Goal: Task Accomplishment & Management: Manage account settings

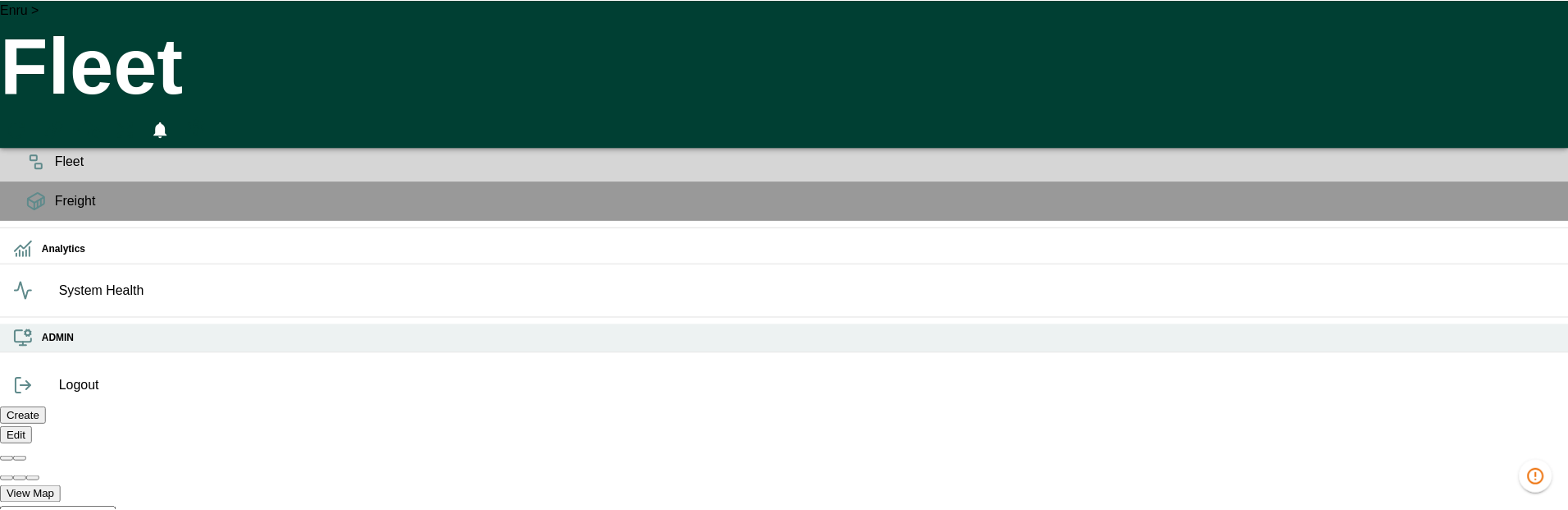
scroll to position [0, 45303]
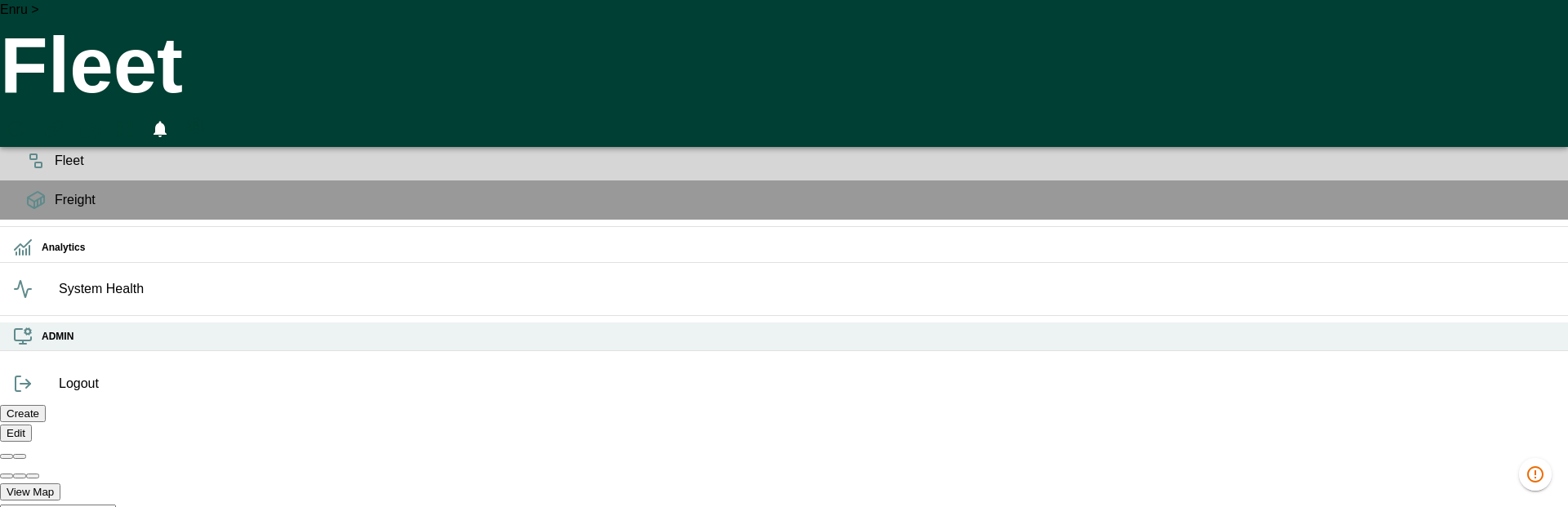
click at [31, 346] on icon at bounding box center [23, 337] width 20 height 20
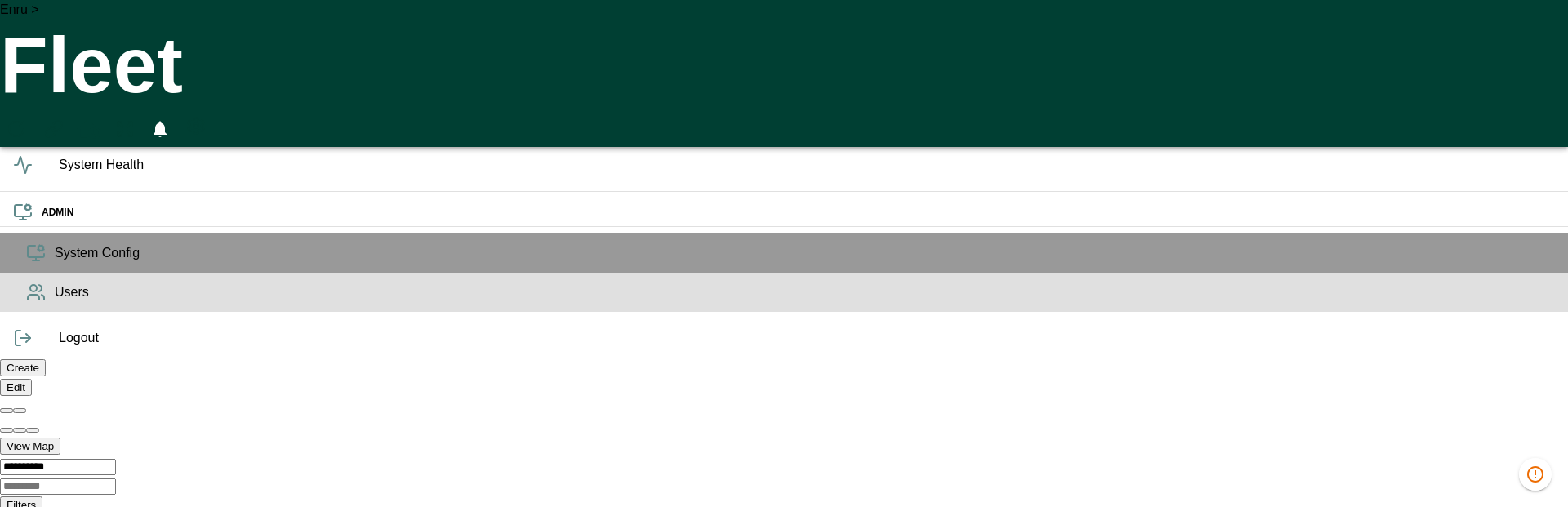
click at [55, 302] on span "Users" at bounding box center [804, 292] width 1500 height 20
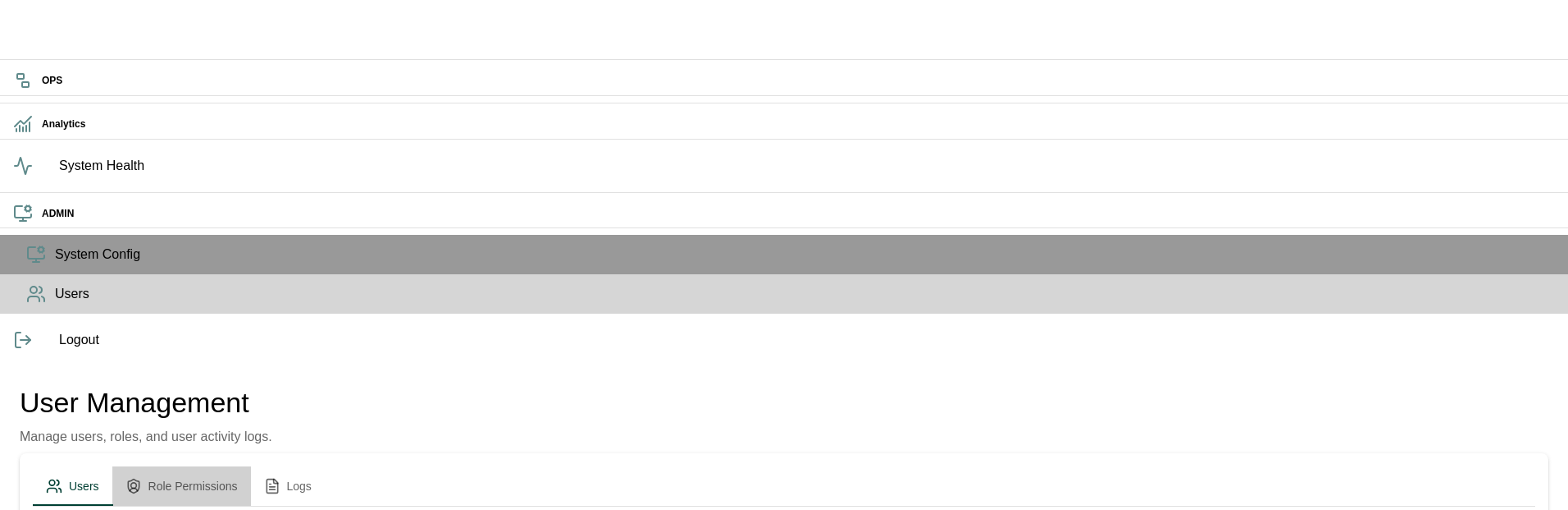
click at [226, 466] on button "Role Permissions" at bounding box center [182, 485] width 139 height 39
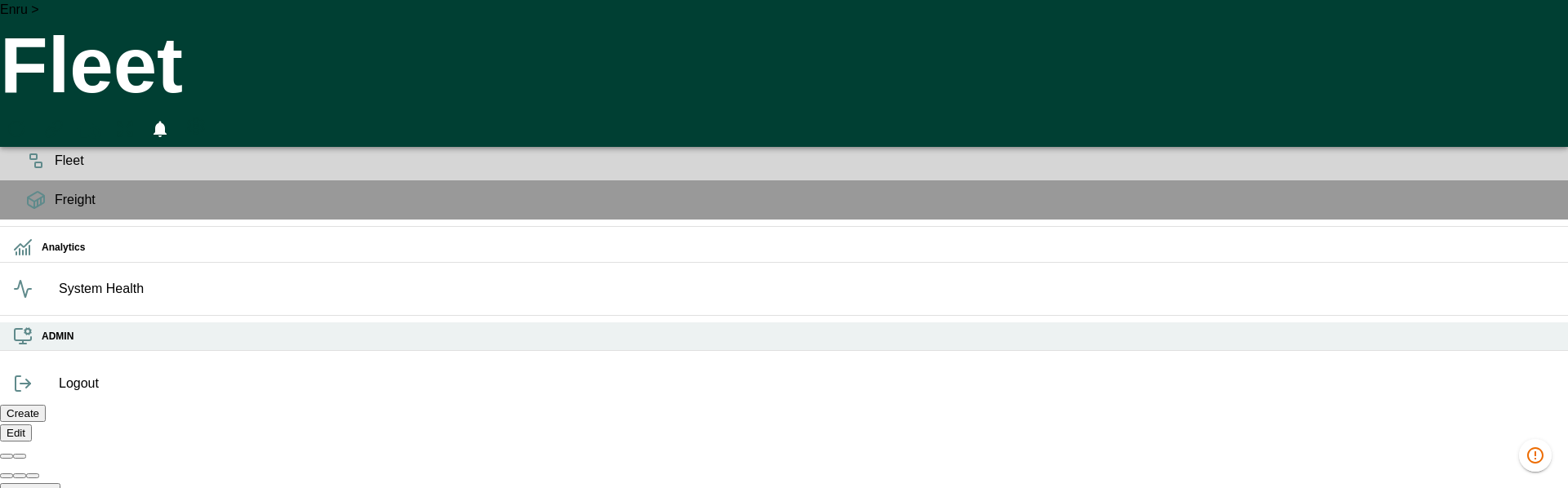
click at [14, 351] on div "ADMIN" at bounding box center [784, 336] width 1568 height 28
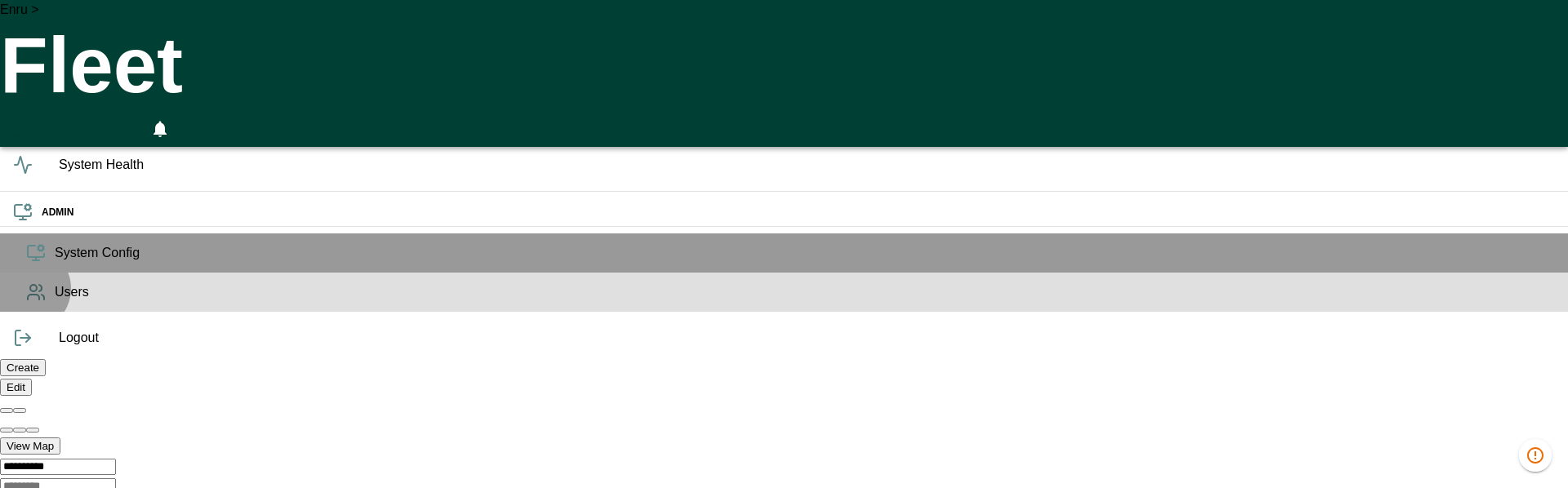
click at [27, 302] on icon at bounding box center [36, 292] width 20 height 20
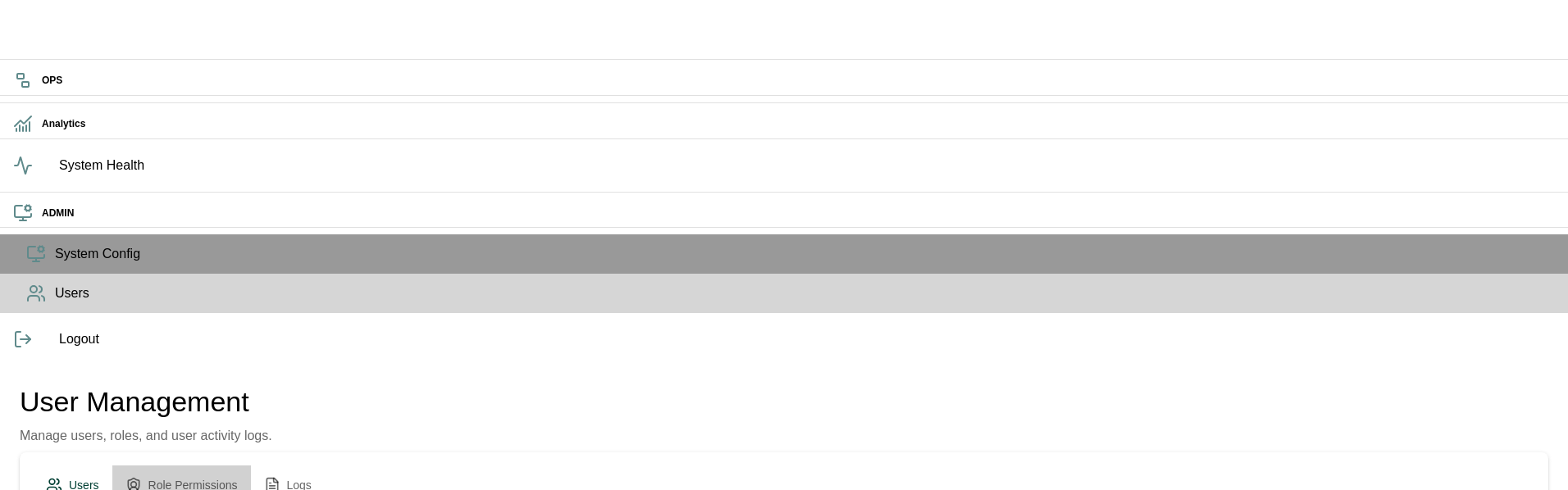
click at [242, 465] on button "Role Permissions" at bounding box center [182, 485] width 139 height 39
click at [325, 465] on button "Logs" at bounding box center [287, 485] width 74 height 39
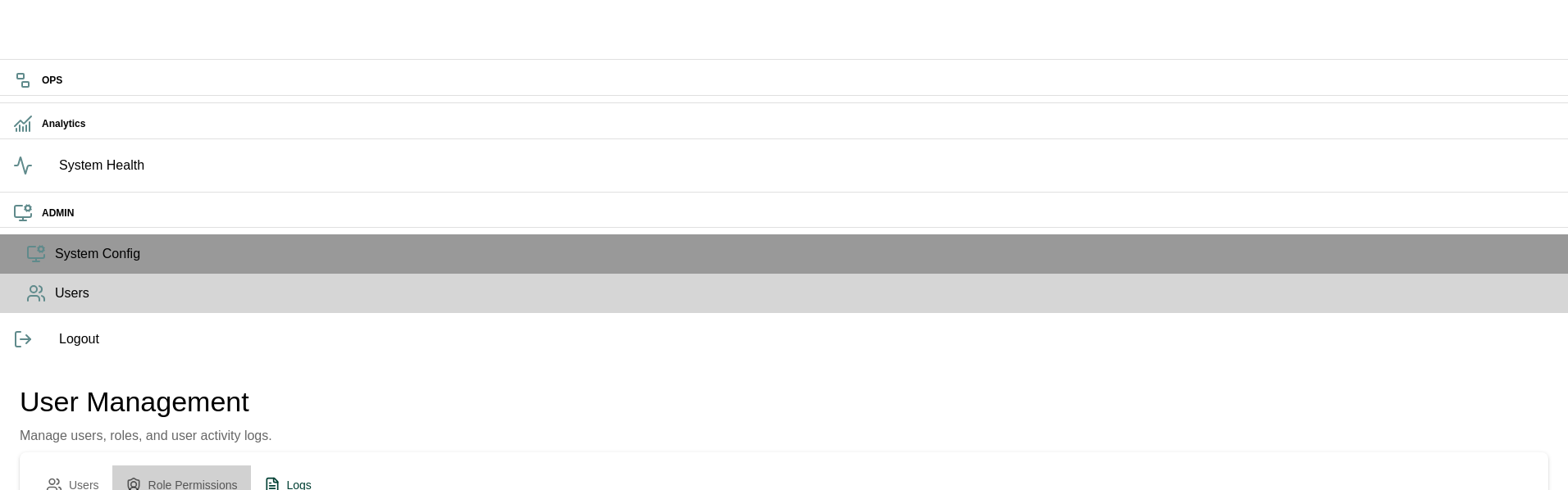
click at [217, 465] on button "Role Permissions" at bounding box center [182, 485] width 139 height 39
click at [113, 465] on button "Users" at bounding box center [72, 485] width 80 height 39
click at [213, 465] on button "Role Permissions" at bounding box center [182, 485] width 139 height 39
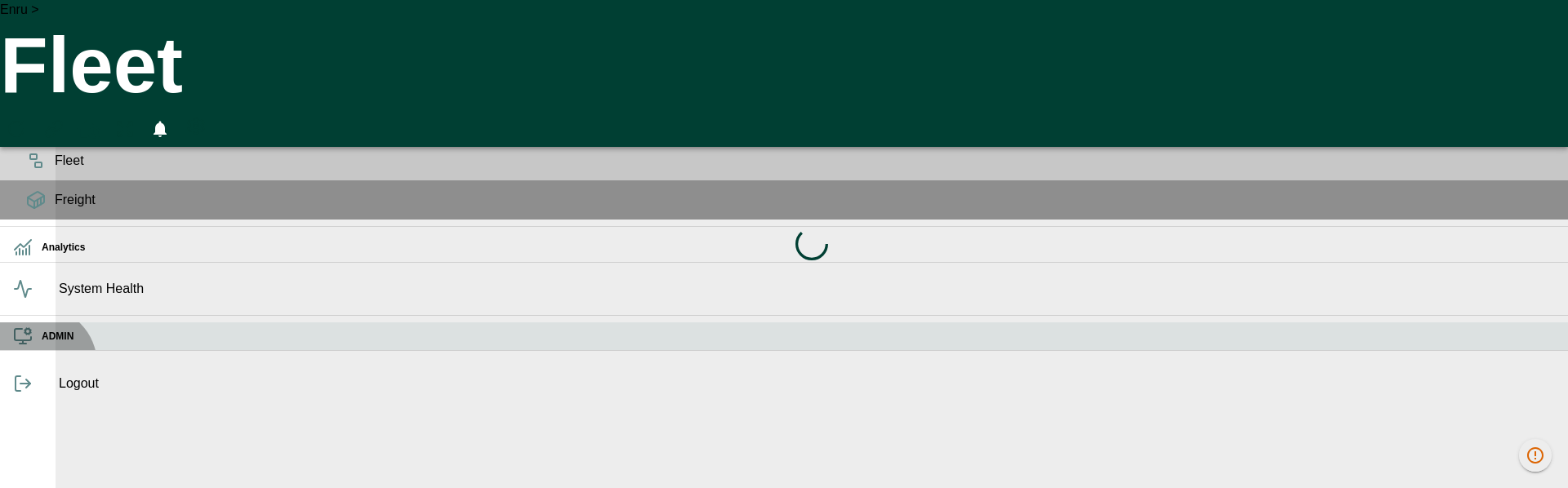
click at [38, 351] on div "ADMIN" at bounding box center [784, 336] width 1568 height 28
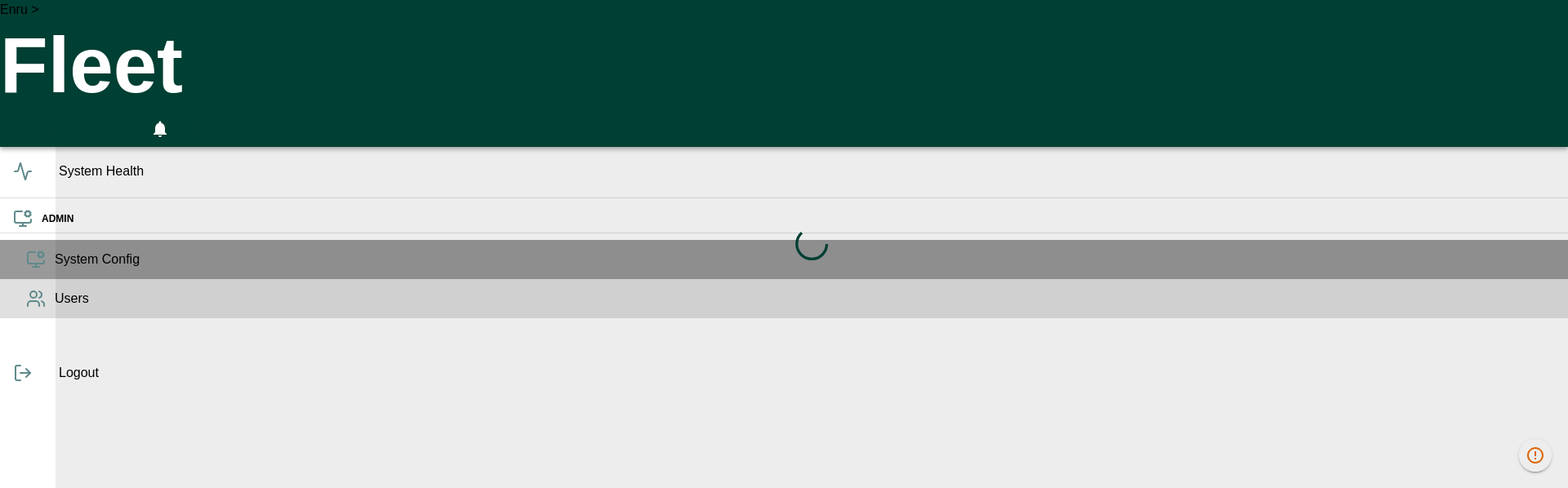
click at [44, 319] on div "Users" at bounding box center [784, 299] width 1568 height 39
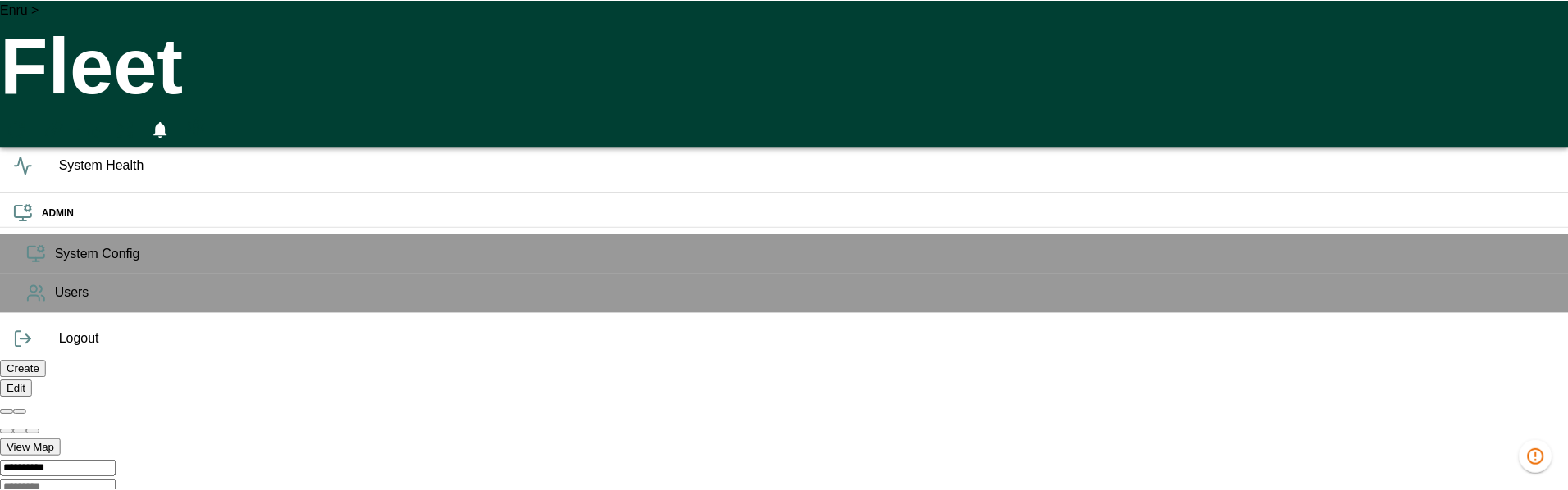
scroll to position [0, 32326]
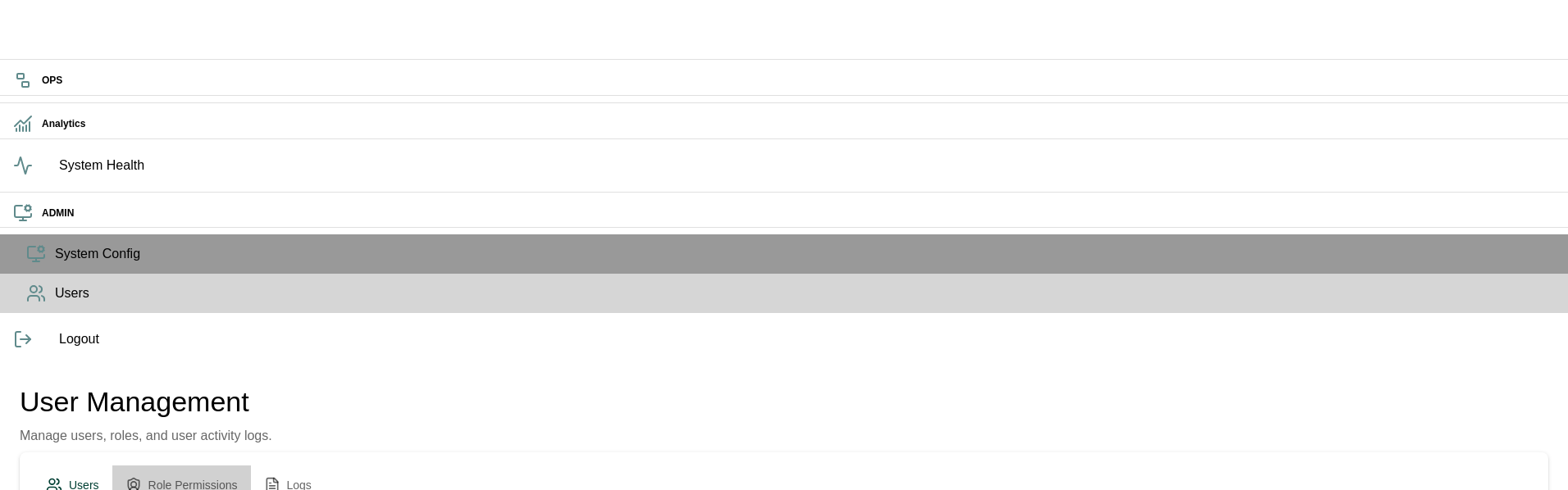
click at [251, 465] on button "Role Permissions" at bounding box center [182, 485] width 139 height 39
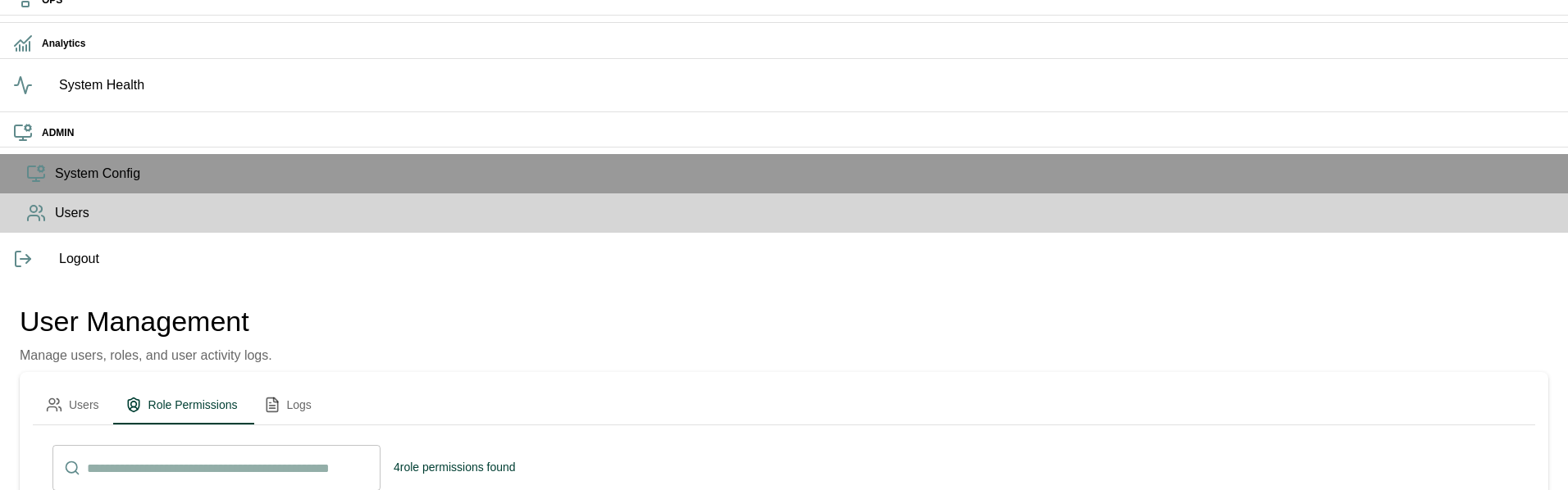
scroll to position [0, 0]
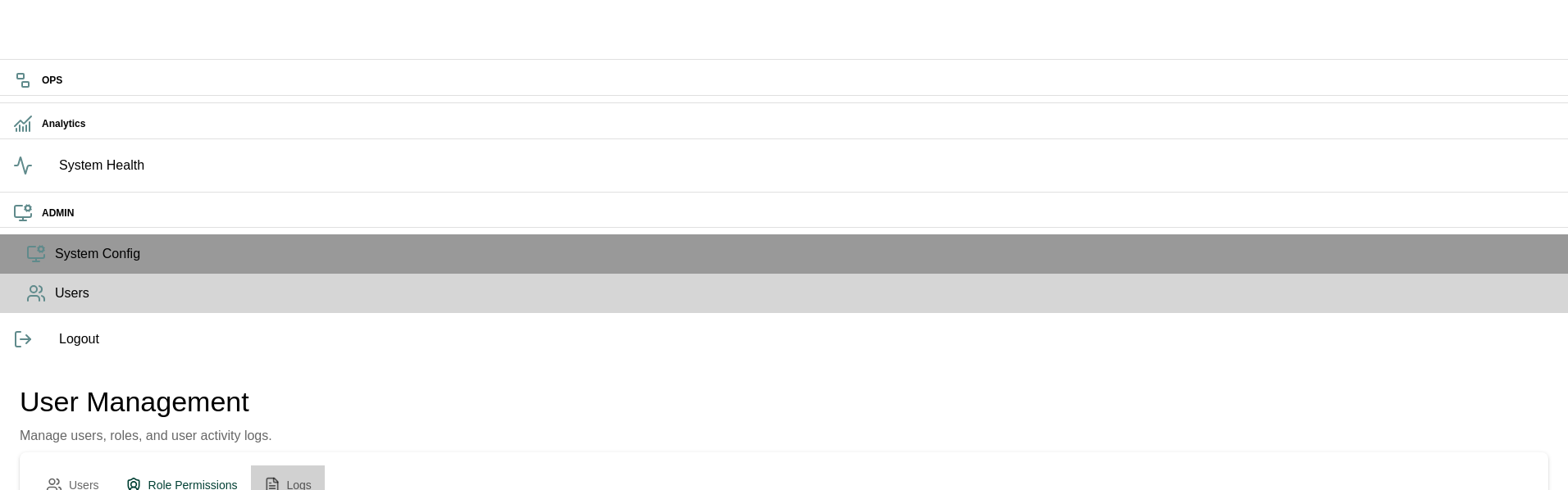
click at [325, 465] on button "Logs" at bounding box center [287, 485] width 74 height 39
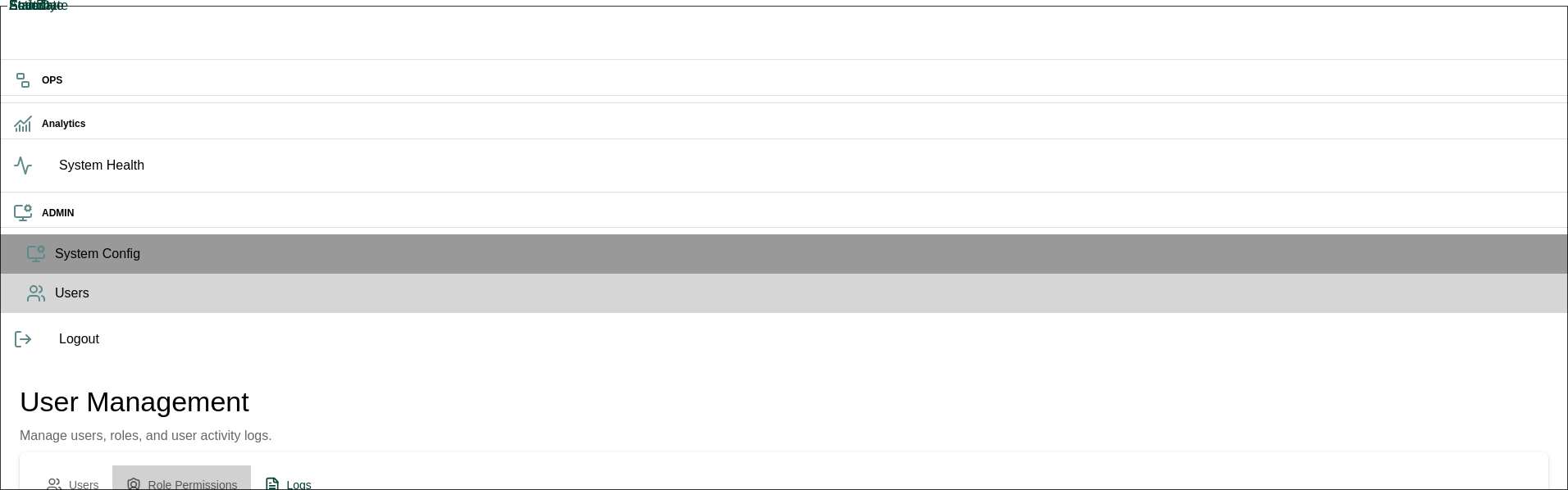
click at [251, 465] on button "Role Permissions" at bounding box center [182, 485] width 139 height 39
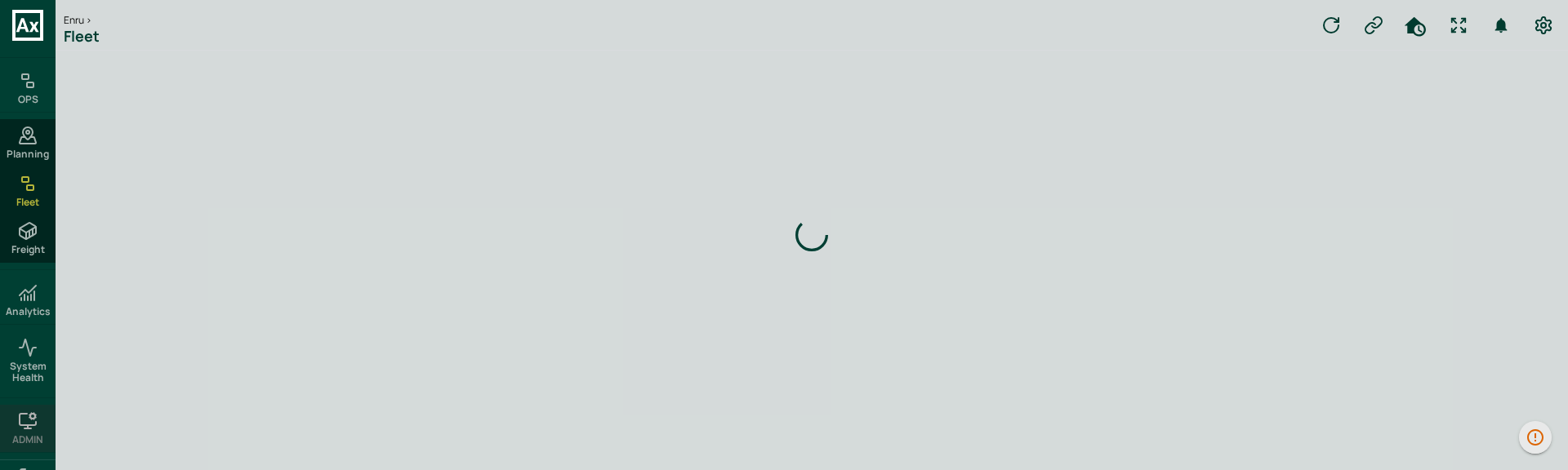
click at [25, 430] on icon at bounding box center [28, 422] width 20 height 20
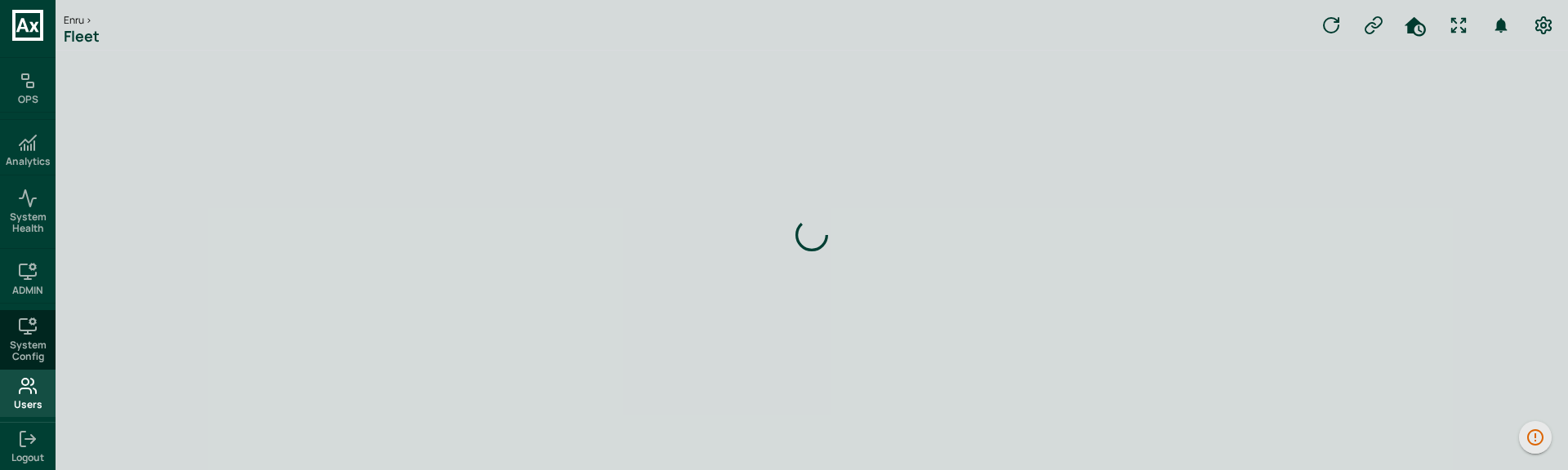
click at [30, 404] on span "Users" at bounding box center [27, 404] width 28 height 12
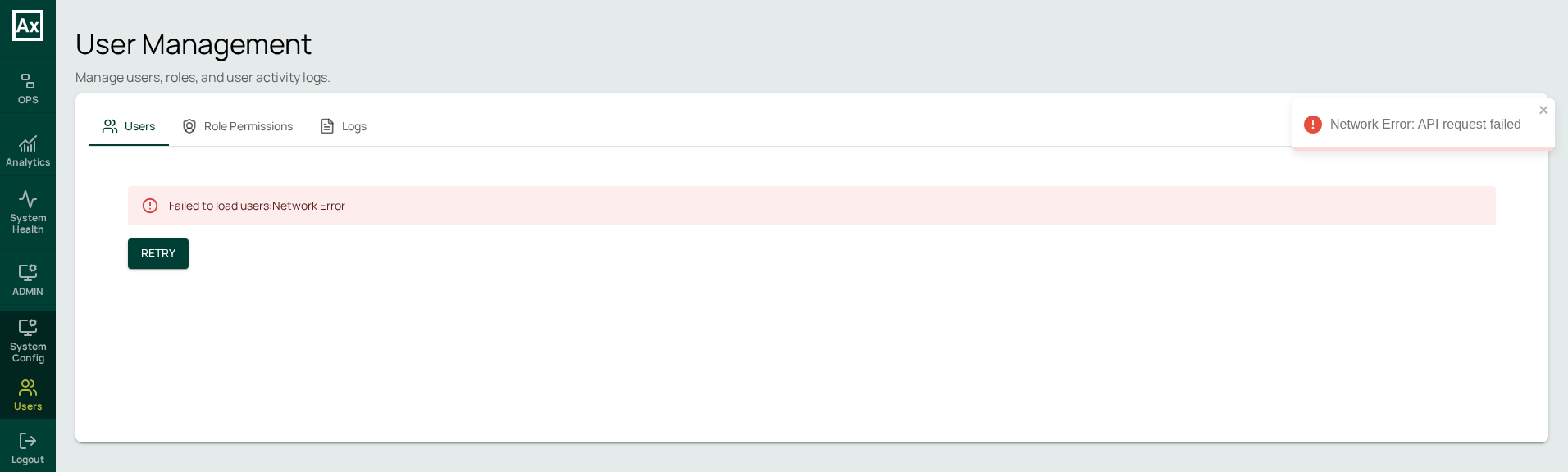
click at [1551, 102] on div "Network Error: API request failed" at bounding box center [1423, 124] width 263 height 52
click at [269, 125] on button "Role Permissions" at bounding box center [237, 126] width 138 height 39
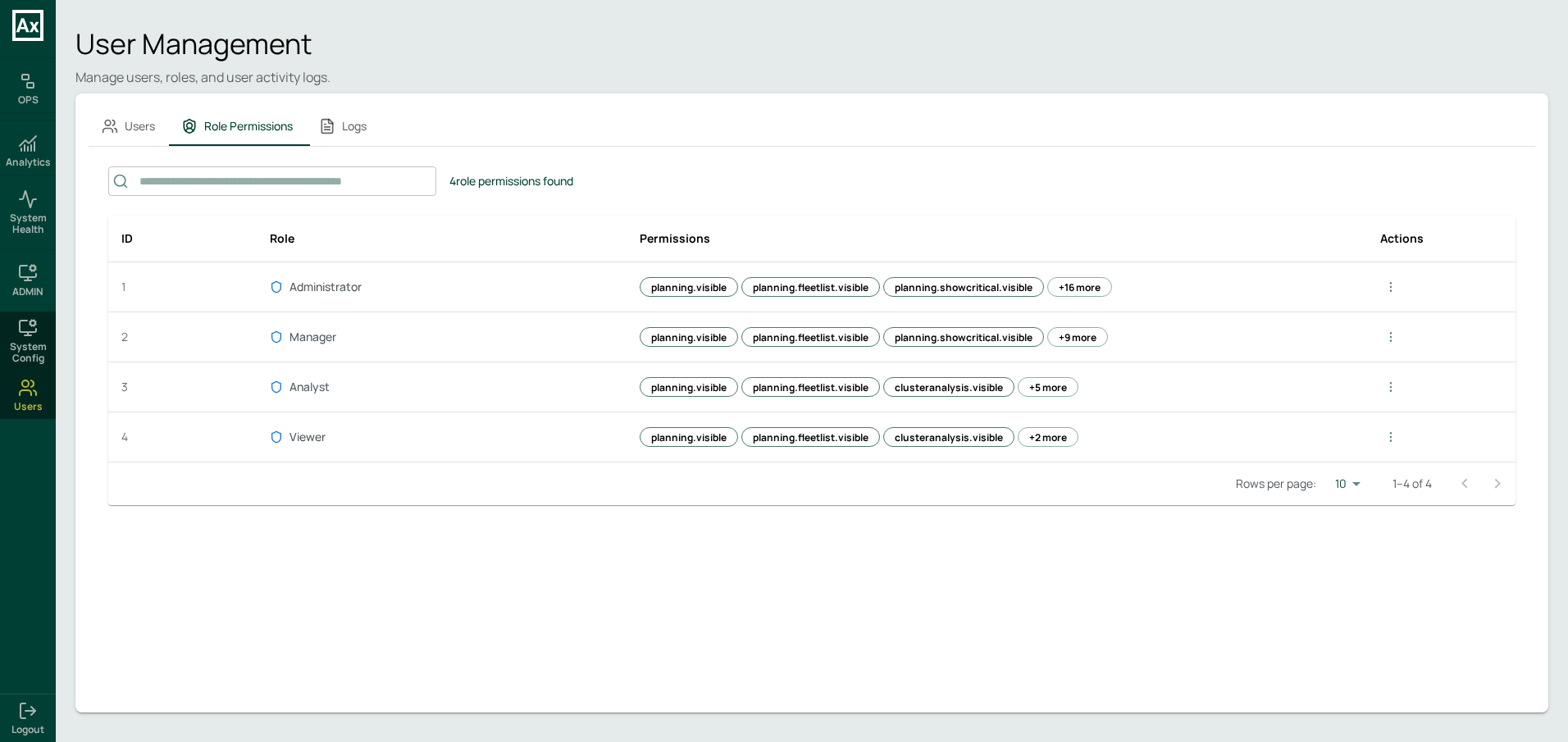
click at [1073, 288] on span "+16 more" at bounding box center [1079, 287] width 50 height 16
click at [1016, 472] on div "Users Role Permissions Logs ​ ​ 4 role permissions found ID Role Permissions Ac…" at bounding box center [811, 403] width 1473 height 619
click at [1062, 341] on span "+9 more" at bounding box center [1078, 337] width 46 height 16
click at [1360, 472] on body "OPS Analytics System Health ADMIN System Config Users Logout User Management Ma…" at bounding box center [784, 371] width 1568 height 742
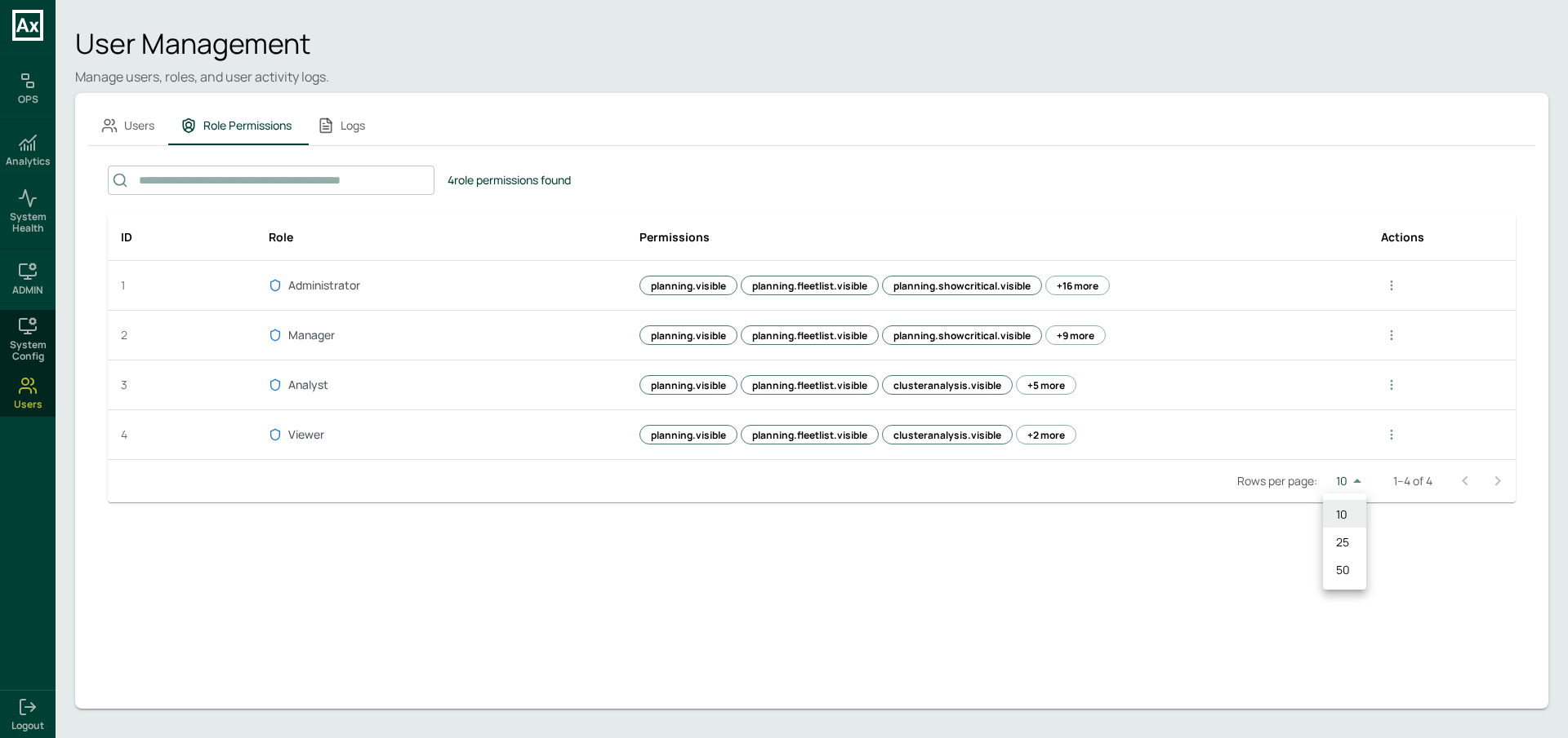
click at [1355, 470] on li "25" at bounding box center [1345, 541] width 44 height 27
click at [1354, 470] on body "OPS Analytics System Health ADMIN System Config Users Logout User Management Ma…" at bounding box center [784, 369] width 1568 height 738
click at [1354, 470] on li "10" at bounding box center [1345, 514] width 44 height 27
type input "**"
click at [1481, 470] on div at bounding box center [1474, 481] width 66 height 33
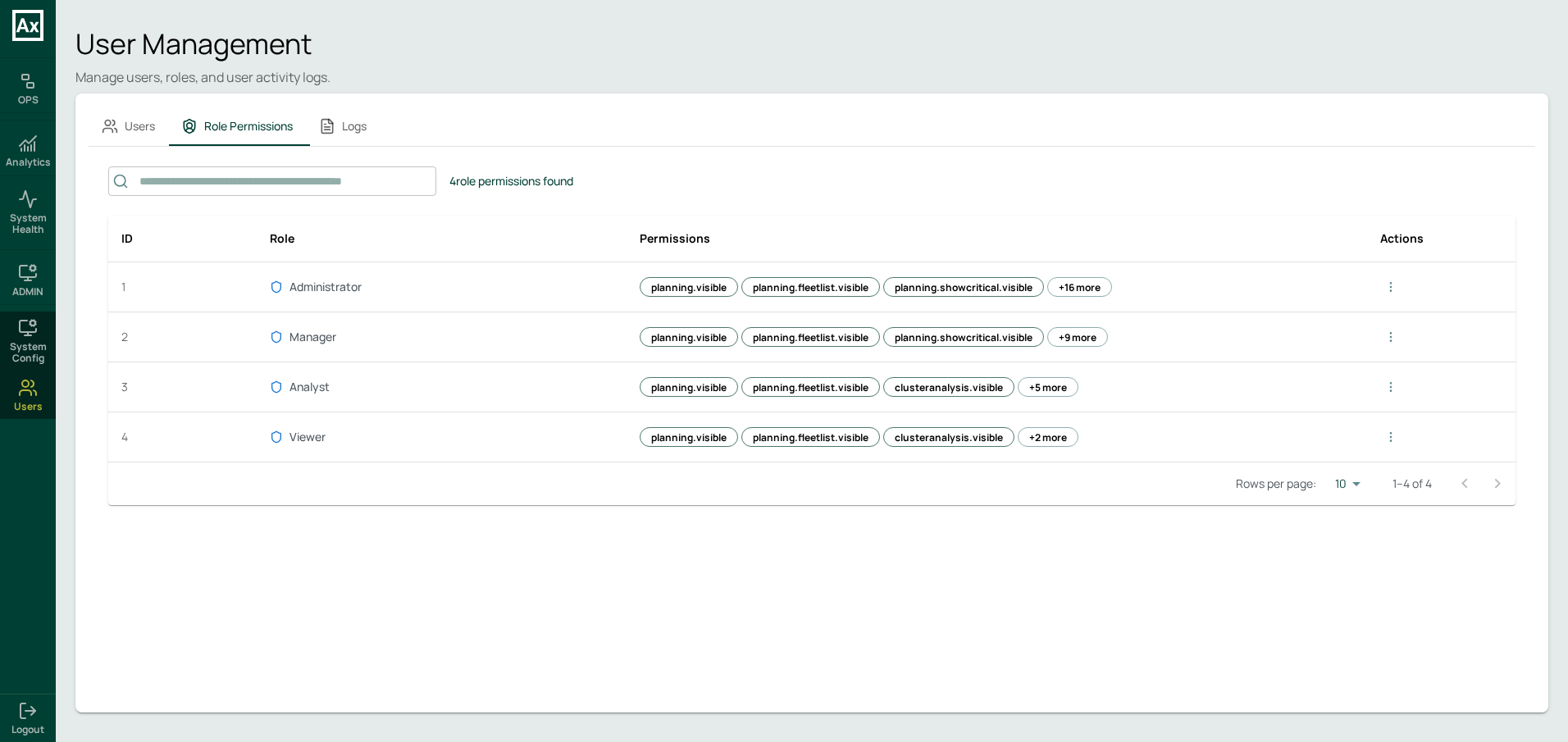
click at [790, 65] on div "User Management Manage users, roles, and user activity logs." at bounding box center [811, 57] width 1473 height 60
